Goal: Information Seeking & Learning: Learn about a topic

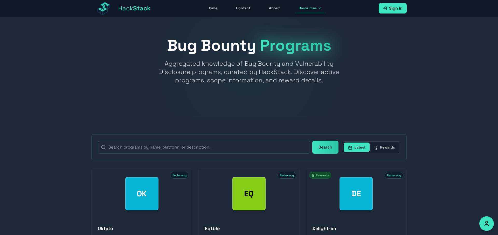
scroll to position [6455, 0]
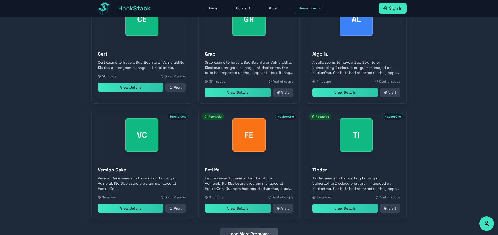
click at [244, 227] on button "Load More Programs" at bounding box center [249, 233] width 58 height 12
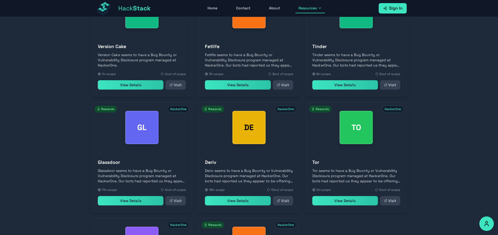
scroll to position [6687, 0]
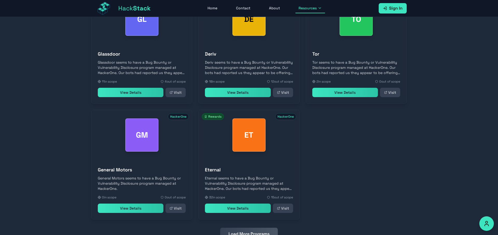
click at [246, 227] on button "Load More Programs" at bounding box center [249, 233] width 58 height 12
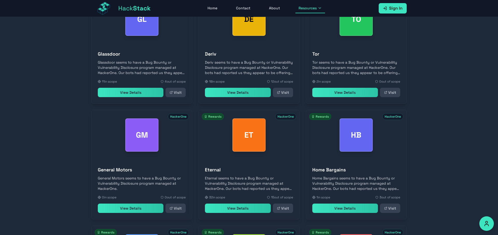
scroll to position [6918, 0]
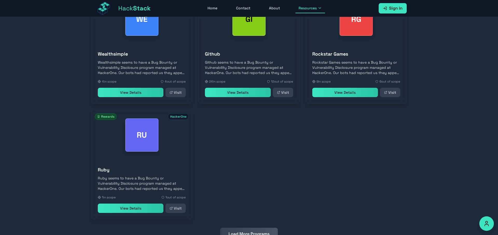
click at [251, 227] on button "Load More Programs" at bounding box center [249, 233] width 58 height 12
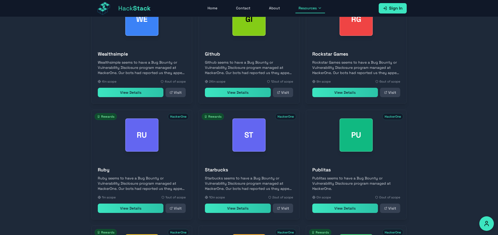
scroll to position [7034, 0]
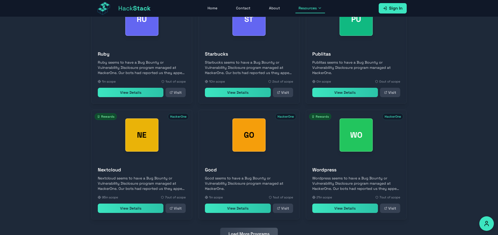
click at [256, 227] on button "Load More Programs" at bounding box center [249, 233] width 58 height 12
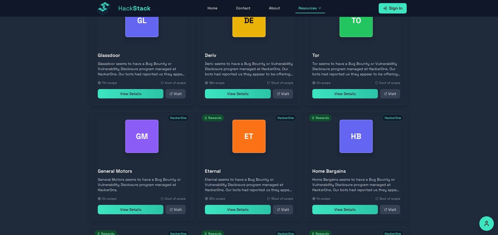
scroll to position [7265, 0]
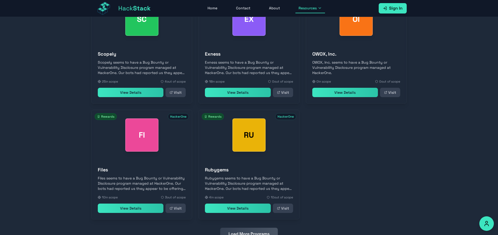
click at [259, 227] on button "Load More Programs" at bounding box center [249, 233] width 58 height 12
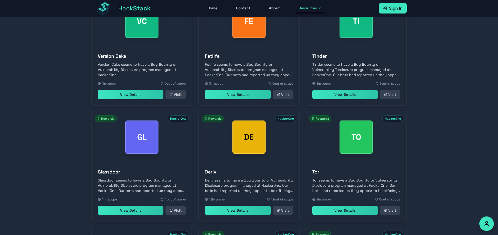
scroll to position [7496, 0]
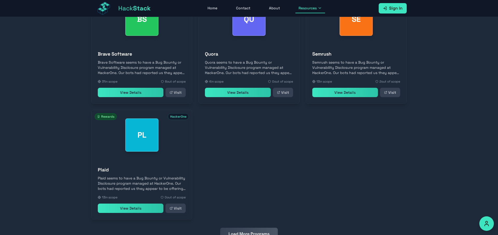
click at [259, 227] on button "Load More Programs" at bounding box center [249, 233] width 58 height 12
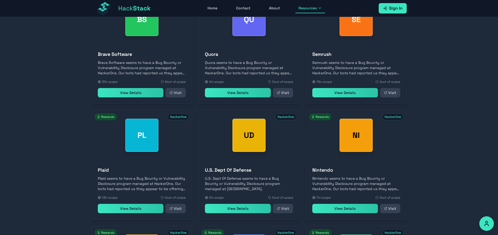
scroll to position [7612, 0]
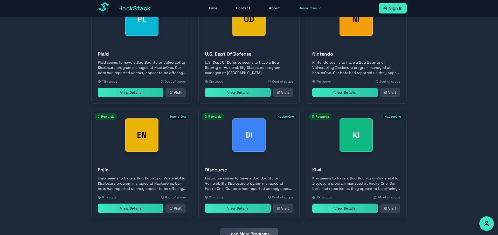
click at [269, 227] on button "Load More Programs" at bounding box center [249, 233] width 58 height 12
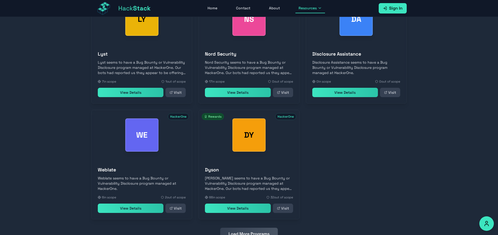
click at [254, 227] on button "Load More Programs" at bounding box center [249, 233] width 58 height 12
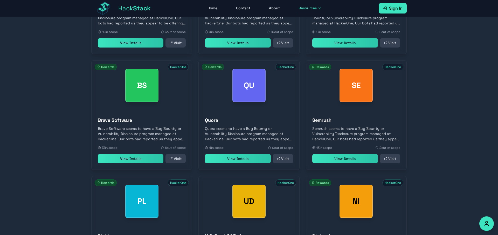
scroll to position [8074, 0]
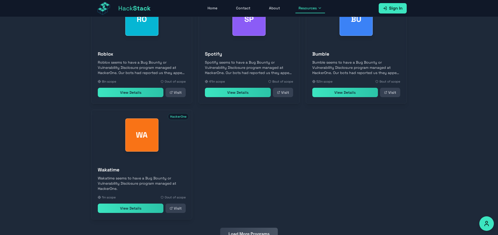
click at [246, 227] on button "Load More Programs" at bounding box center [249, 233] width 58 height 12
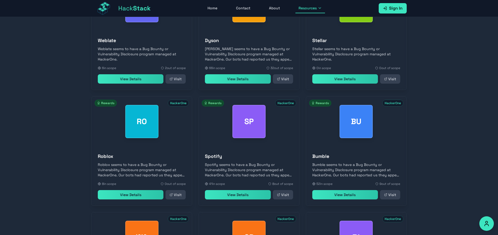
scroll to position [8190, 0]
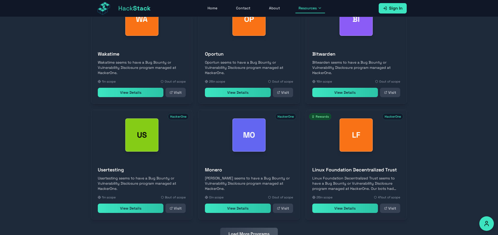
click at [246, 227] on button "Load More Programs" at bounding box center [249, 233] width 58 height 12
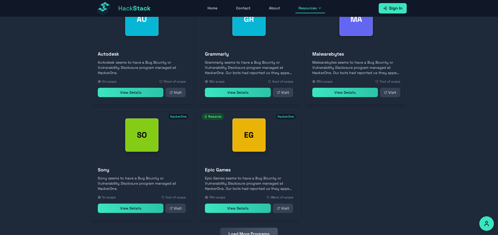
click at [250, 227] on button "Load More Programs" at bounding box center [249, 233] width 58 height 12
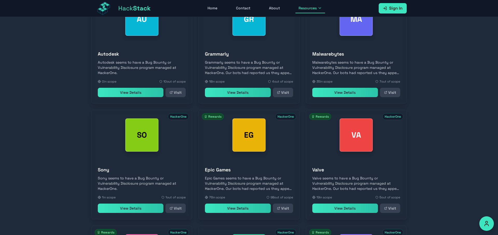
scroll to position [8652, 0]
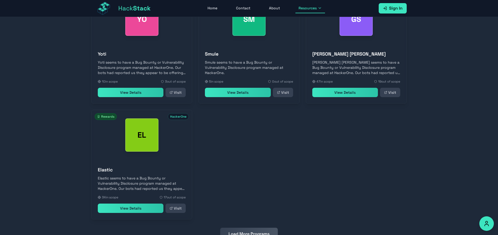
click at [239, 227] on button "Load More Programs" at bounding box center [249, 233] width 58 height 12
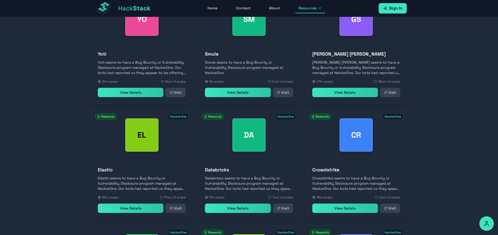
scroll to position [8768, 0]
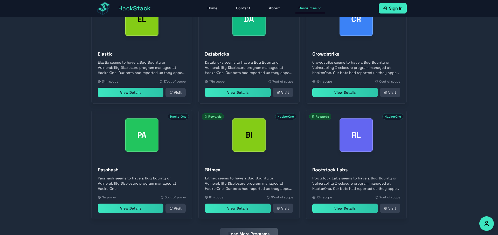
click at [263, 227] on button "Load More Programs" at bounding box center [249, 233] width 58 height 12
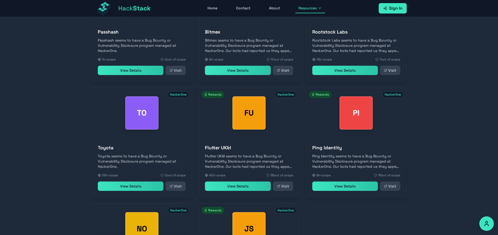
scroll to position [8999, 0]
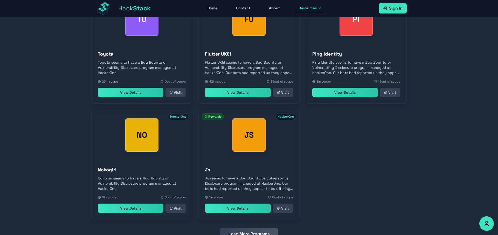
click at [249, 227] on button "Load More Programs" at bounding box center [249, 233] width 58 height 12
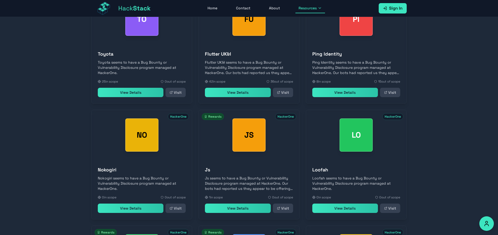
scroll to position [9231, 0]
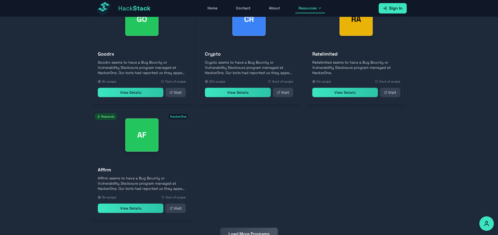
click at [258, 227] on button "Load More Programs" at bounding box center [249, 233] width 58 height 12
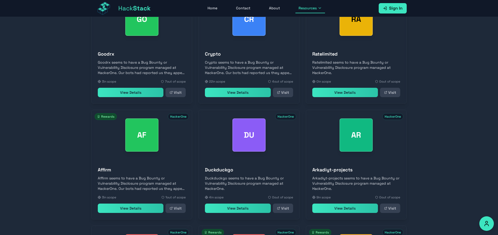
scroll to position [9346, 0]
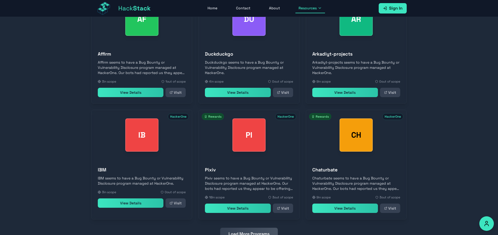
click at [254, 227] on button "Load More Programs" at bounding box center [249, 233] width 58 height 12
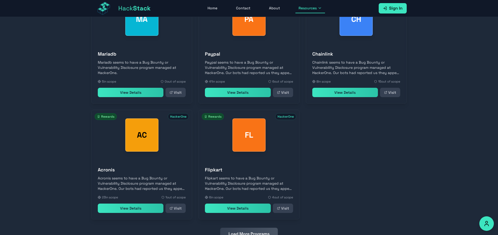
click at [253, 227] on button "Load More Programs" at bounding box center [249, 233] width 58 height 12
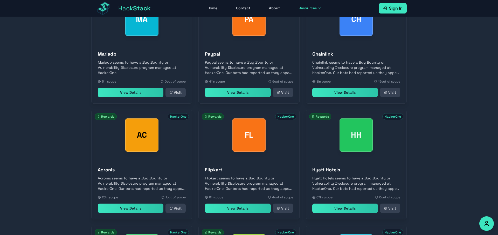
scroll to position [9809, 0]
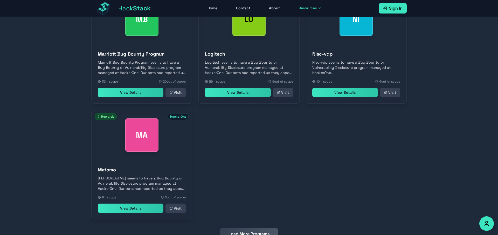
click at [249, 227] on button "Load More Programs" at bounding box center [249, 233] width 58 height 12
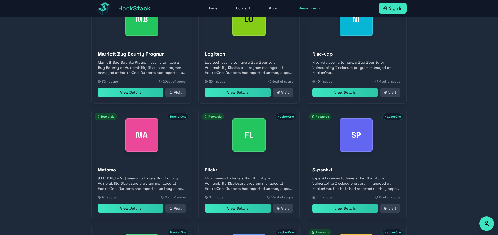
scroll to position [9924, 0]
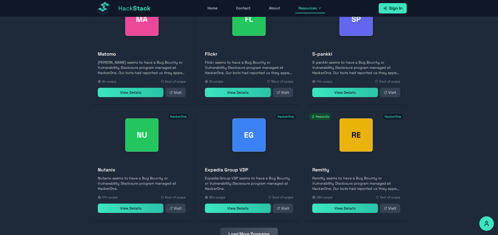
click at [248, 227] on button "Load More Programs" at bounding box center [249, 233] width 58 height 12
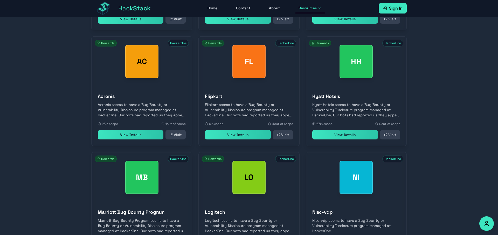
scroll to position [10156, 0]
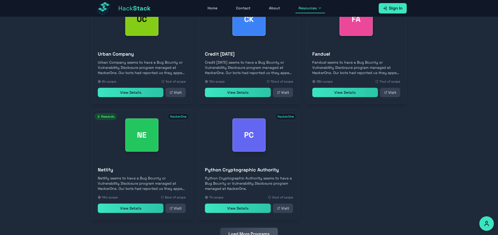
click at [254, 227] on button "Load More Programs" at bounding box center [249, 233] width 58 height 12
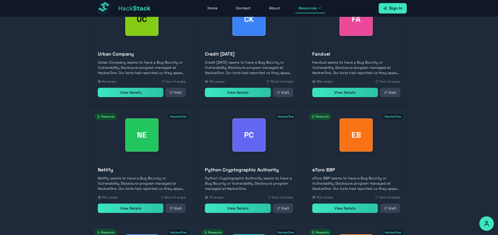
scroll to position [10382, 0]
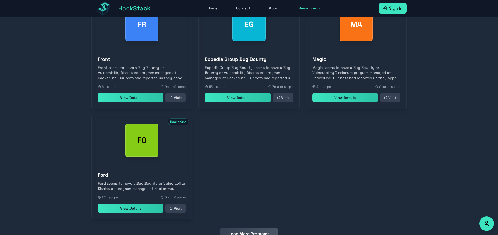
click at [250, 227] on button "Load More Programs" at bounding box center [249, 233] width 58 height 12
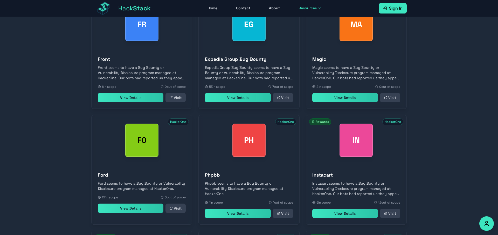
scroll to position [10503, 0]
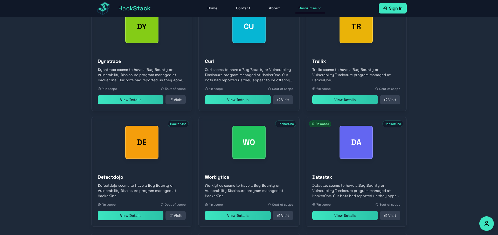
scroll to position [11081, 0]
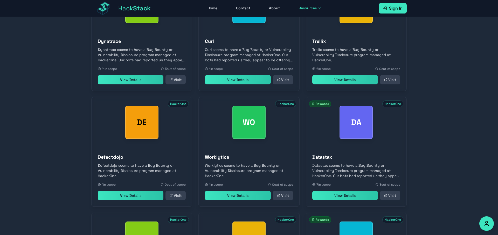
scroll to position [11312, 0]
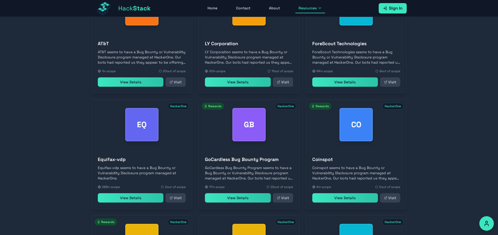
scroll to position [11543, 0]
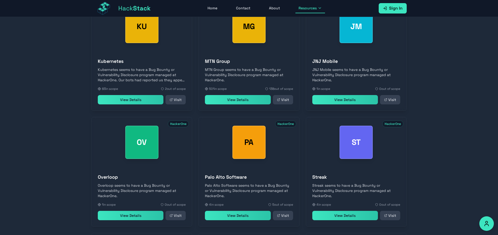
scroll to position [11659, 0]
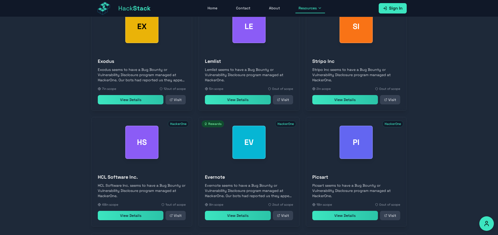
scroll to position [12122, 0]
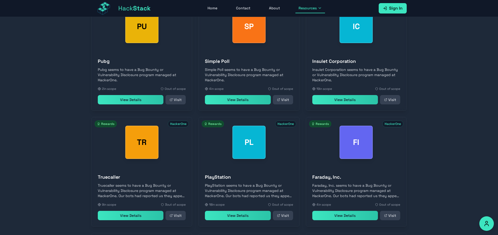
scroll to position [12237, 0]
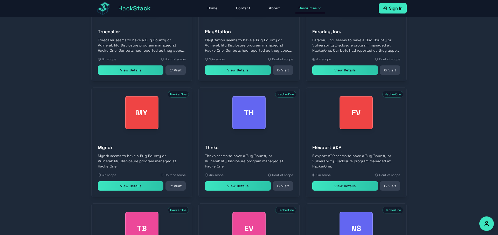
scroll to position [12468, 0]
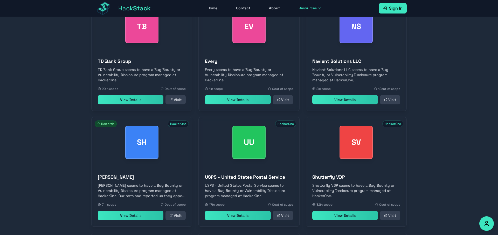
scroll to position [12700, 0]
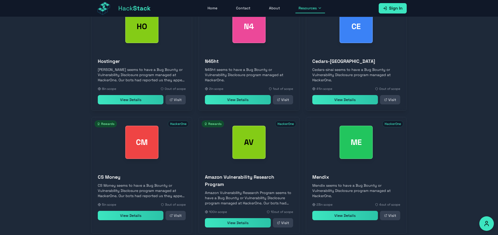
scroll to position [12823, 0]
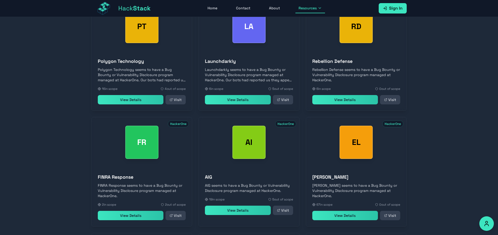
scroll to position [13285, 0]
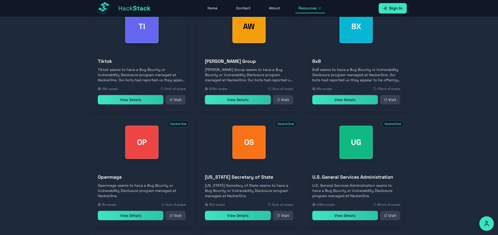
scroll to position [13401, 0]
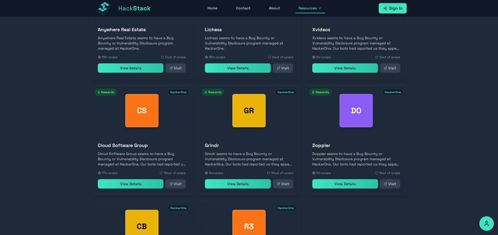
scroll to position [13627, 0]
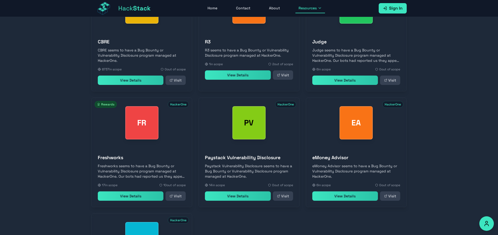
scroll to position [13863, 0]
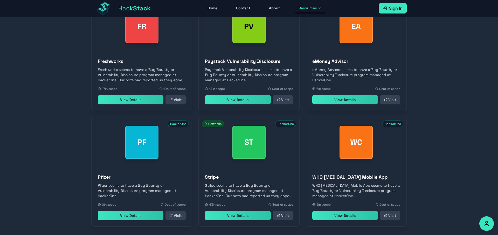
scroll to position [13979, 0]
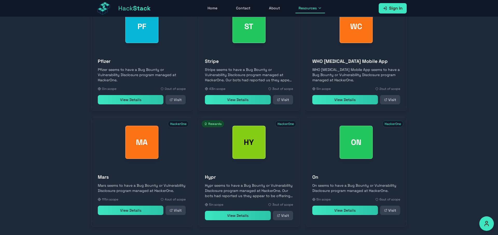
click at [346, 205] on link "View Details" at bounding box center [345, 209] width 66 height 9
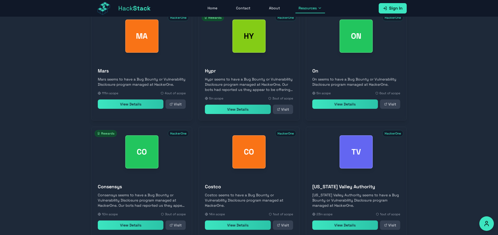
scroll to position [14086, 0]
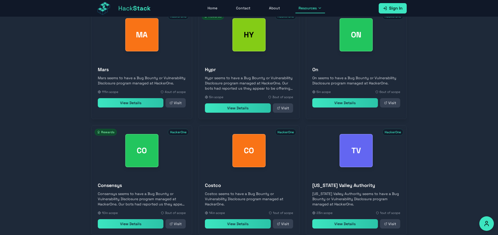
click at [236, 219] on link "View Details" at bounding box center [238, 223] width 66 height 9
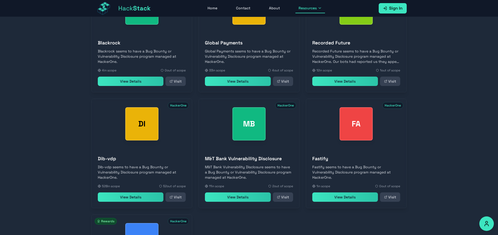
scroll to position [14353, 0]
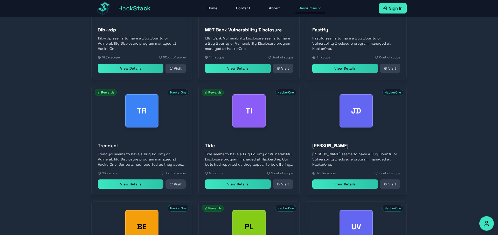
scroll to position [14557, 0]
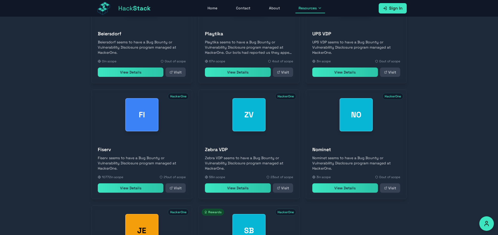
scroll to position [14788, 0]
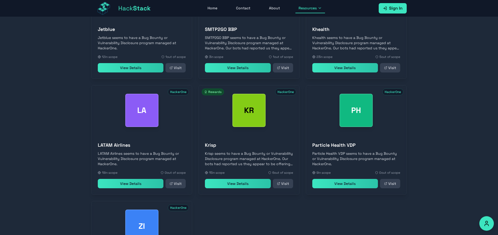
scroll to position [15020, 0]
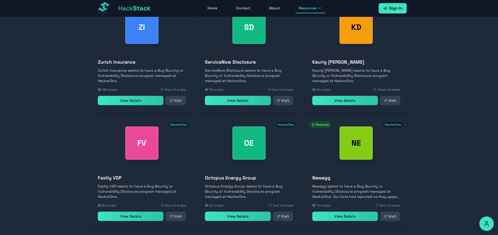
scroll to position [15135, 0]
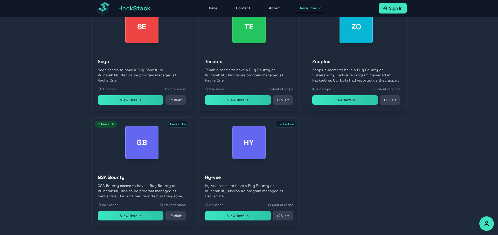
scroll to position [15367, 0]
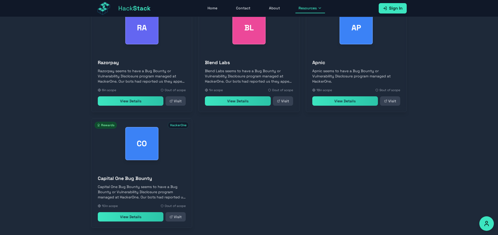
scroll to position [15598, 0]
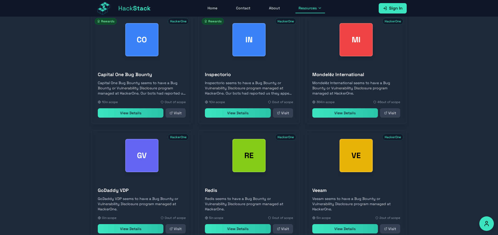
scroll to position [15714, 0]
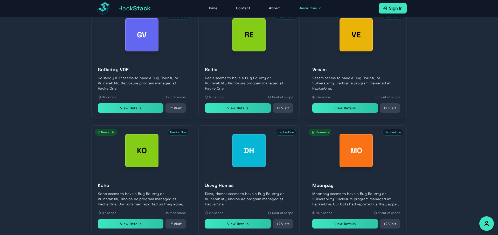
scroll to position [15945, 0]
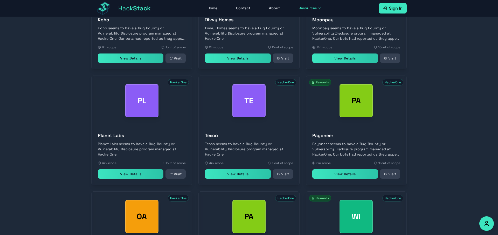
scroll to position [16088, 0]
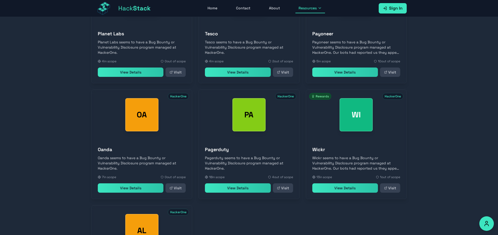
click at [346, 183] on link "View Details" at bounding box center [345, 187] width 66 height 9
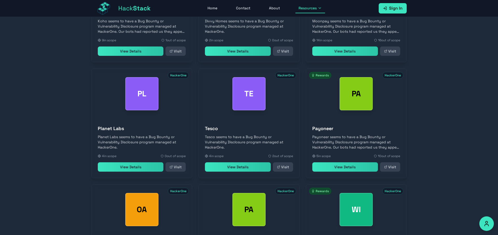
scroll to position [15997, 0]
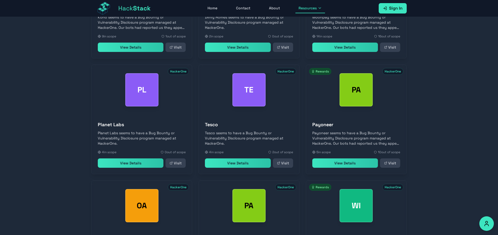
click at [331, 158] on link "View Details" at bounding box center [345, 162] width 66 height 9
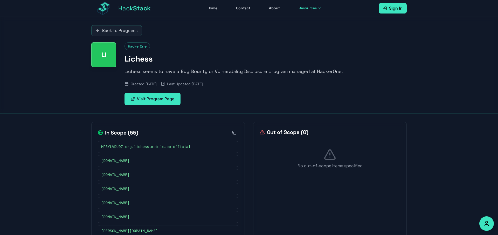
click at [151, 96] on link "Visit Program Page" at bounding box center [152, 99] width 56 height 12
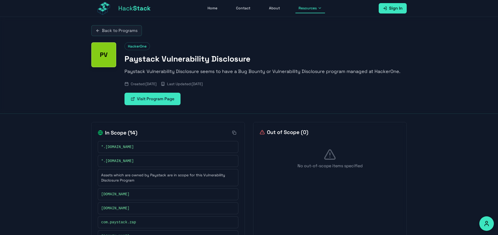
click at [137, 99] on link "Visit Program Page" at bounding box center [152, 99] width 56 height 12
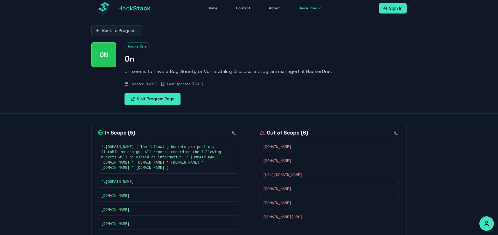
click at [155, 97] on link "Visit Program Page" at bounding box center [152, 99] width 56 height 12
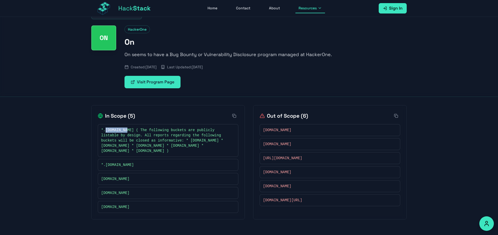
drag, startPoint x: 106, startPoint y: 127, endPoint x: 125, endPoint y: 131, distance: 19.8
click at [127, 127] on span "*.[DOMAIN_NAME] ( The following buckets are publicly listable by design. All re…" at bounding box center [165, 140] width 129 height 26
click at [137, 167] on div "*.on.com" at bounding box center [168, 164] width 134 height 5
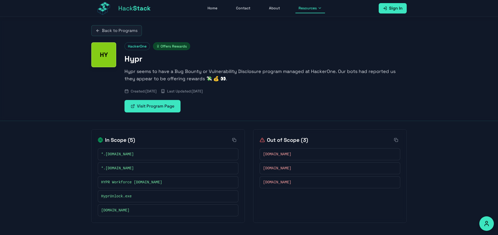
click at [154, 104] on link "Visit Program Page" at bounding box center [152, 106] width 56 height 12
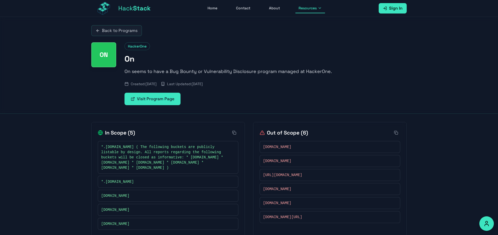
click at [161, 97] on link "Visit Program Page" at bounding box center [152, 99] width 56 height 12
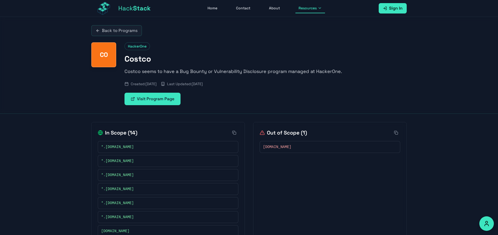
click at [157, 103] on link "Visit Program Page" at bounding box center [152, 99] width 56 height 12
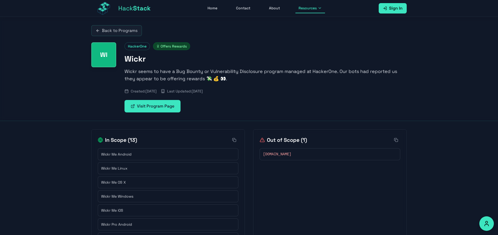
click at [165, 106] on link "Visit Program Page" at bounding box center [152, 106] width 56 height 12
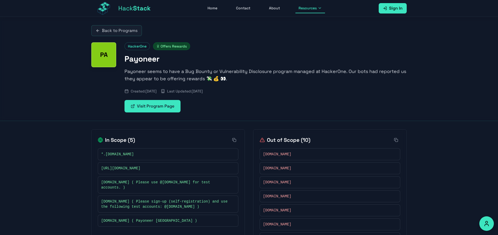
click at [162, 105] on link "Visit Program Page" at bounding box center [152, 106] width 56 height 12
